Goal: Task Accomplishment & Management: Use online tool/utility

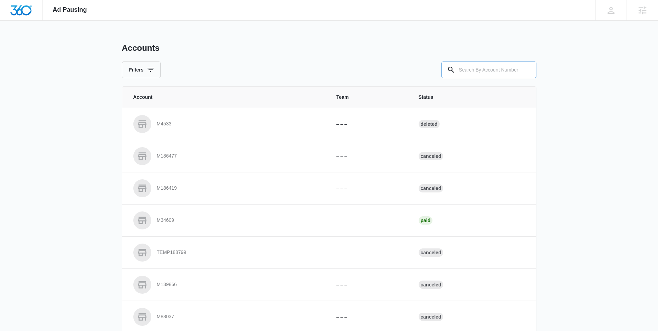
click at [505, 72] on input "text" at bounding box center [488, 69] width 95 height 17
paste input "M333218"
type input "M333218"
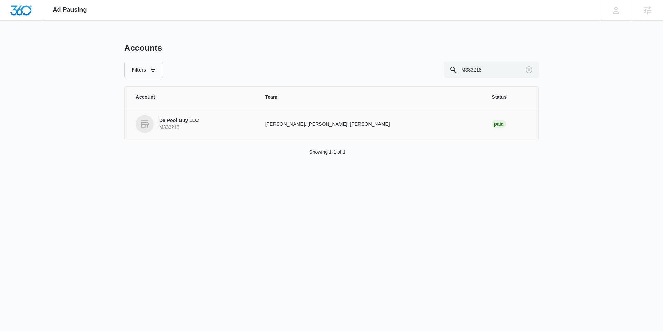
click at [176, 120] on p "Da Pool Guy LLC" at bounding box center [178, 120] width 39 height 7
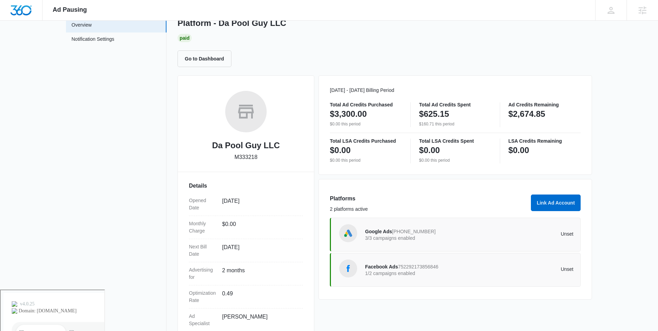
scroll to position [85, 0]
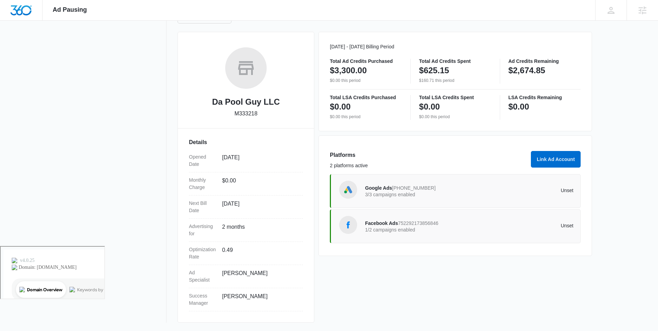
click at [423, 186] on span "[PHONE_NUMBER]" at bounding box center [414, 188] width 44 height 6
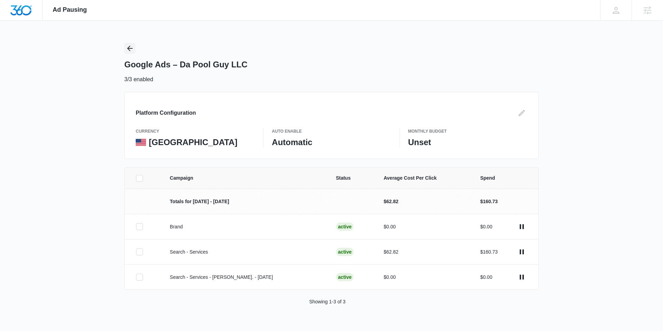
click at [128, 48] on icon "Back" at bounding box center [130, 49] width 6 height 6
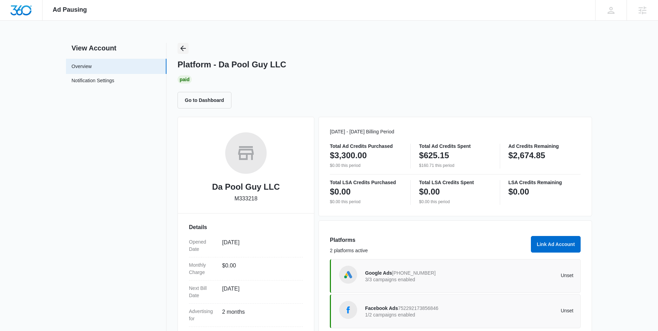
click at [188, 46] on button "Back" at bounding box center [182, 48] width 11 height 11
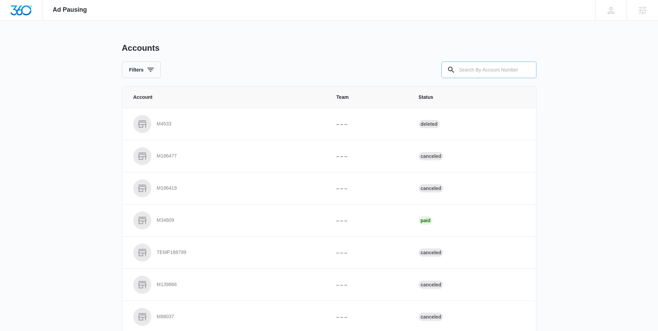
click at [483, 75] on input "text" at bounding box center [488, 69] width 95 height 17
paste input "M335320"
type input "M335320"
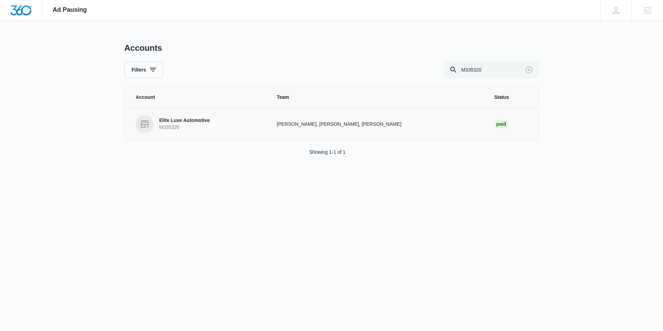
click at [184, 123] on p "Elite Luxe Automotive" at bounding box center [184, 120] width 51 height 7
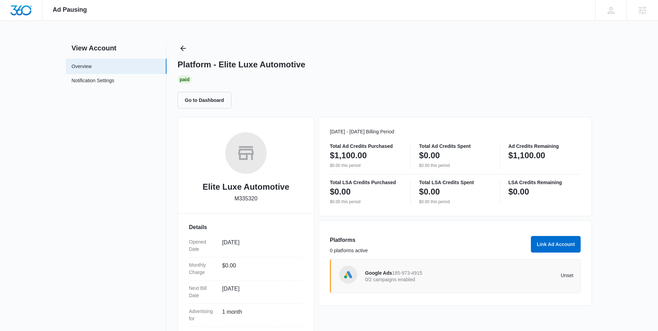
click at [401, 277] on p "0/2 campaigns enabled" at bounding box center [417, 279] width 104 height 5
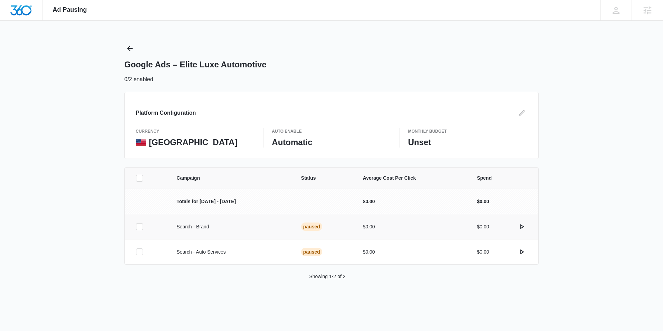
click at [138, 226] on icon at bounding box center [139, 226] width 6 height 6
click at [136, 226] on input "checkbox" at bounding box center [136, 226] width 0 height 0
click at [137, 247] on td at bounding box center [147, 251] width 44 height 25
click at [138, 255] on td at bounding box center [147, 251] width 44 height 25
click at [142, 253] on div at bounding box center [139, 251] width 7 height 7
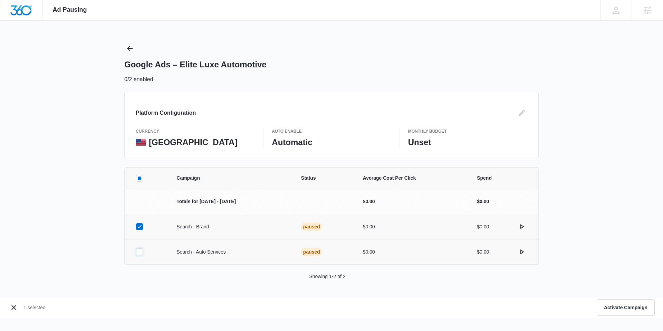
click at [136, 252] on input "checkbox" at bounding box center [136, 252] width 0 height 0
drag, startPoint x: 520, startPoint y: 224, endPoint x: 522, endPoint y: 231, distance: 7.2
click at [519, 224] on icon "actions.activate" at bounding box center [522, 226] width 8 height 8
click at [524, 251] on icon "actions.activate" at bounding box center [522, 252] width 8 height 8
